Goal: Transaction & Acquisition: Purchase product/service

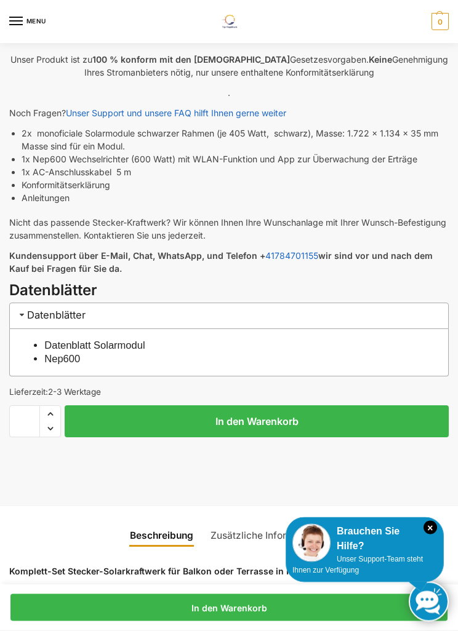
scroll to position [498, 0]
click at [135, 348] on link "Datenblatt Solarmodul" at bounding box center [94, 345] width 100 height 11
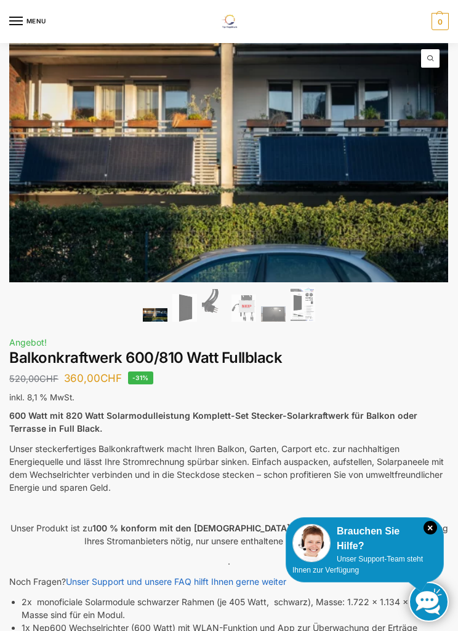
scroll to position [29, 0]
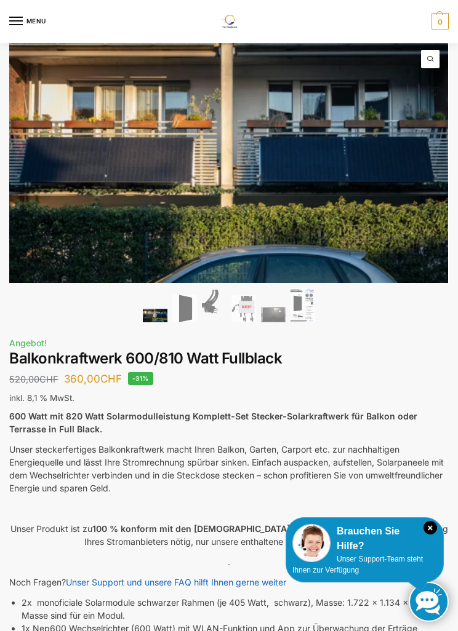
click at [426, 535] on icon "×" at bounding box center [430, 528] width 14 height 14
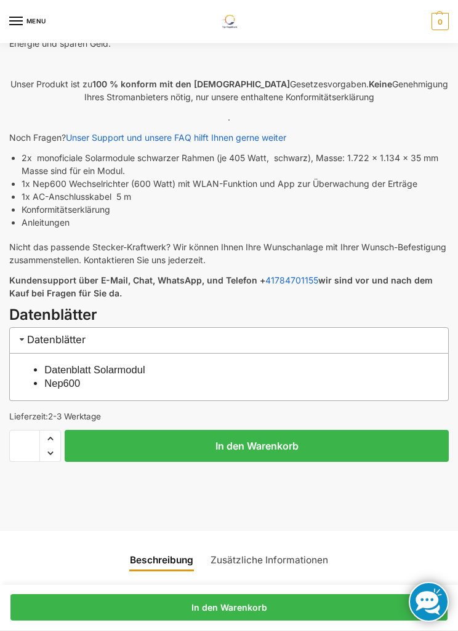
scroll to position [517, 0]
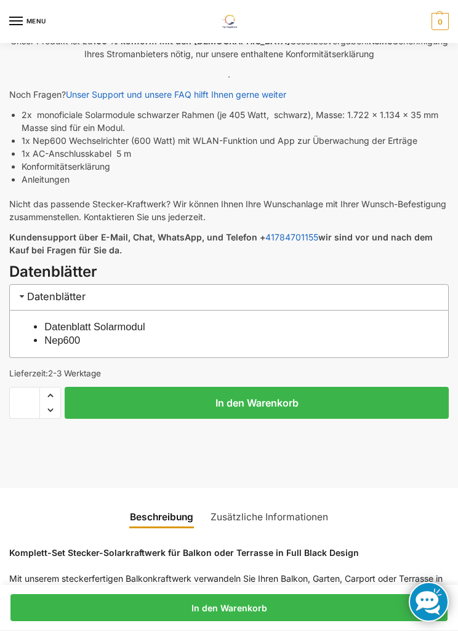
click at [261, 398] on button "In den Warenkorb" at bounding box center [257, 403] width 384 height 32
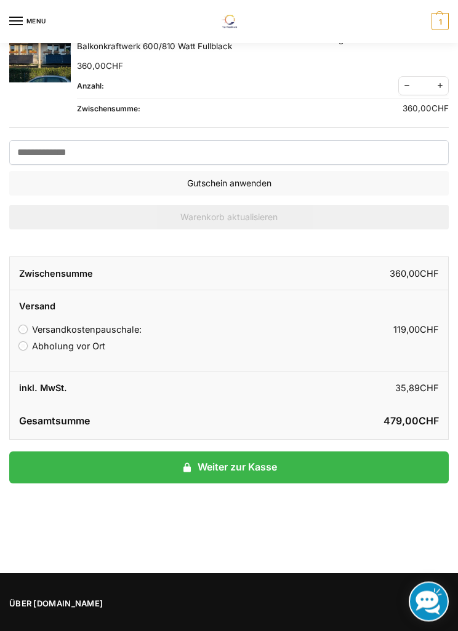
scroll to position [144, 0]
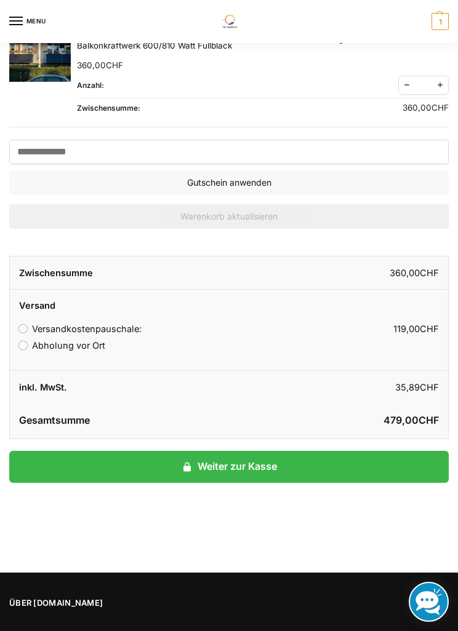
click at [73, 348] on label "Abholung vor Ort" at bounding box center [62, 345] width 86 height 10
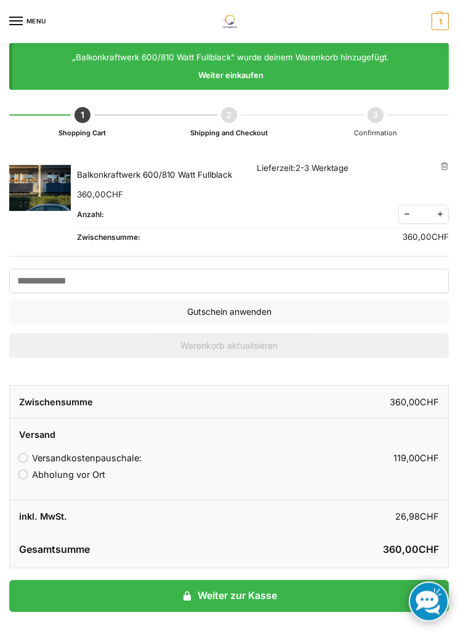
scroll to position [0, 0]
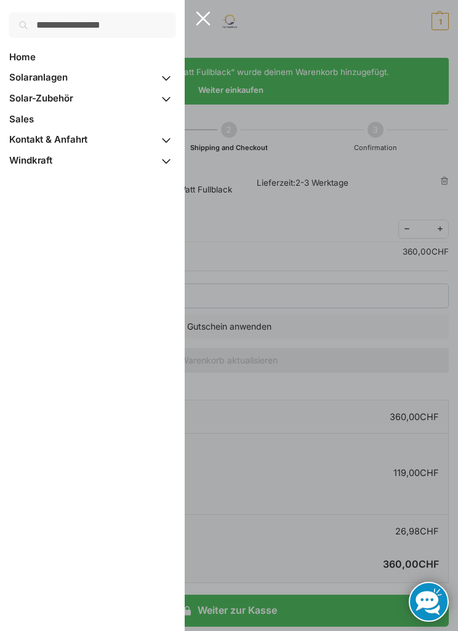
click at [36, 142] on span "Kontakt & Anfahrt" at bounding box center [48, 139] width 78 height 12
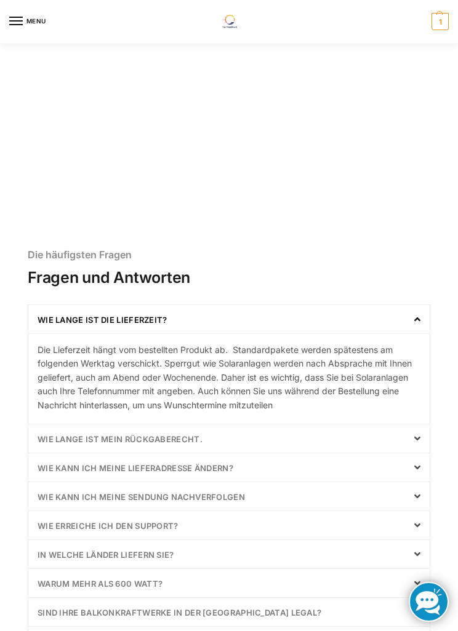
scroll to position [199, 0]
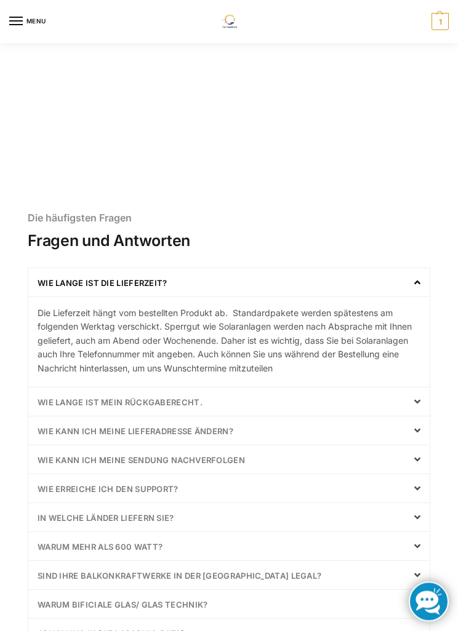
click at [419, 401] on icon at bounding box center [417, 402] width 6 height 10
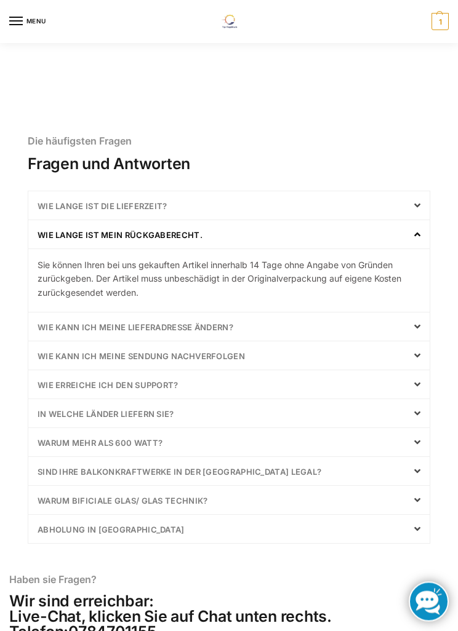
scroll to position [277, 0]
click at [413, 443] on span at bounding box center [414, 442] width 12 height 10
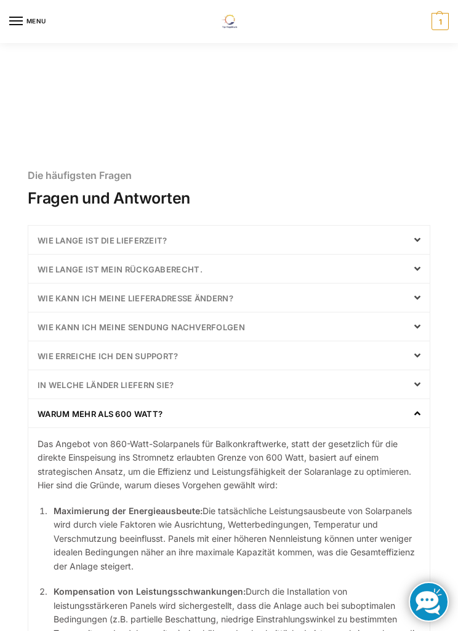
scroll to position [0, 0]
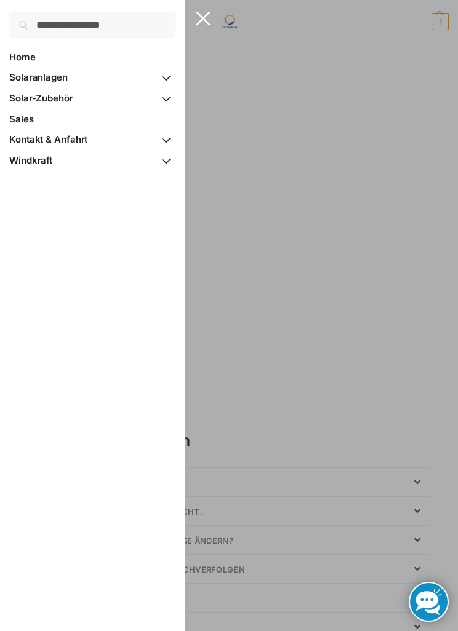
click at [165, 83] on span "Primary Navigation" at bounding box center [166, 79] width 18 height 22
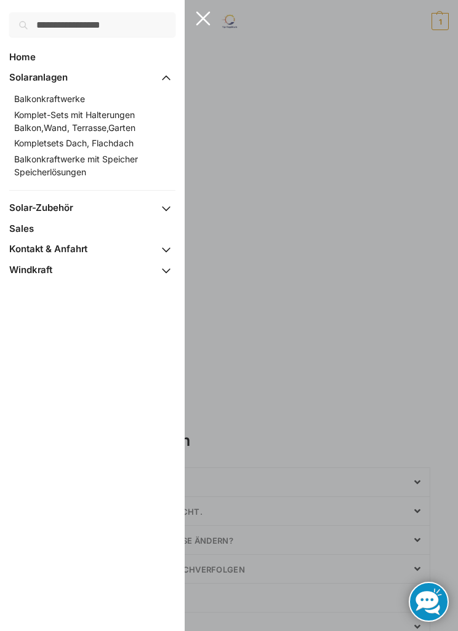
click at [41, 165] on link "Balkonkraftwerke mit Speicher Speicherlösungen" at bounding box center [82, 165] width 137 height 29
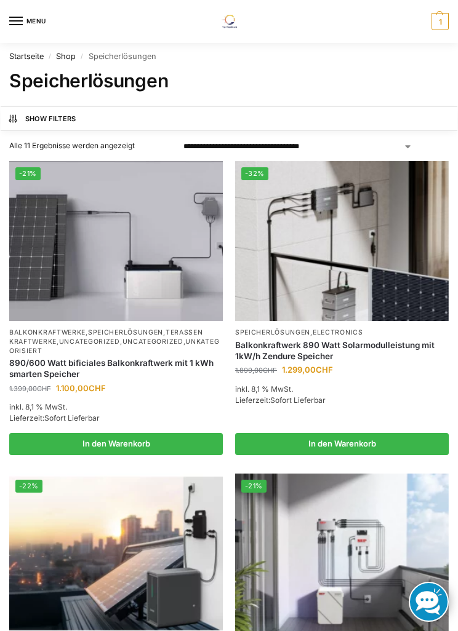
click at [104, 278] on img at bounding box center [115, 241] width 213 height 160
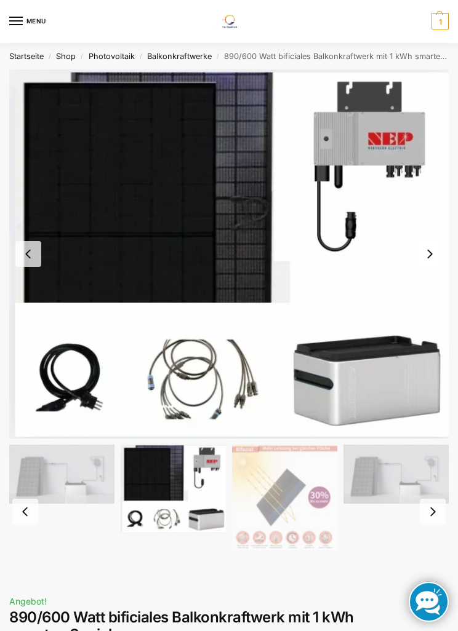
click at [424, 260] on button "Next slide" at bounding box center [429, 254] width 26 height 26
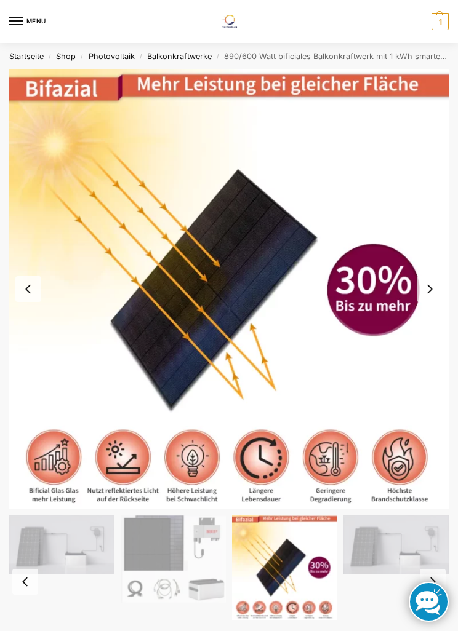
click at [422, 291] on button "Next slide" at bounding box center [429, 289] width 26 height 26
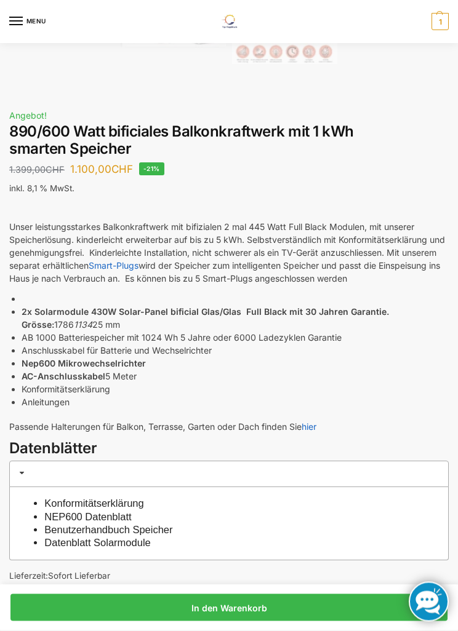
scroll to position [364, 0]
click at [172, 528] on link "Benutzerhandbuch Speicher" at bounding box center [108, 529] width 128 height 11
